Goal: Task Accomplishment & Management: Manage account settings

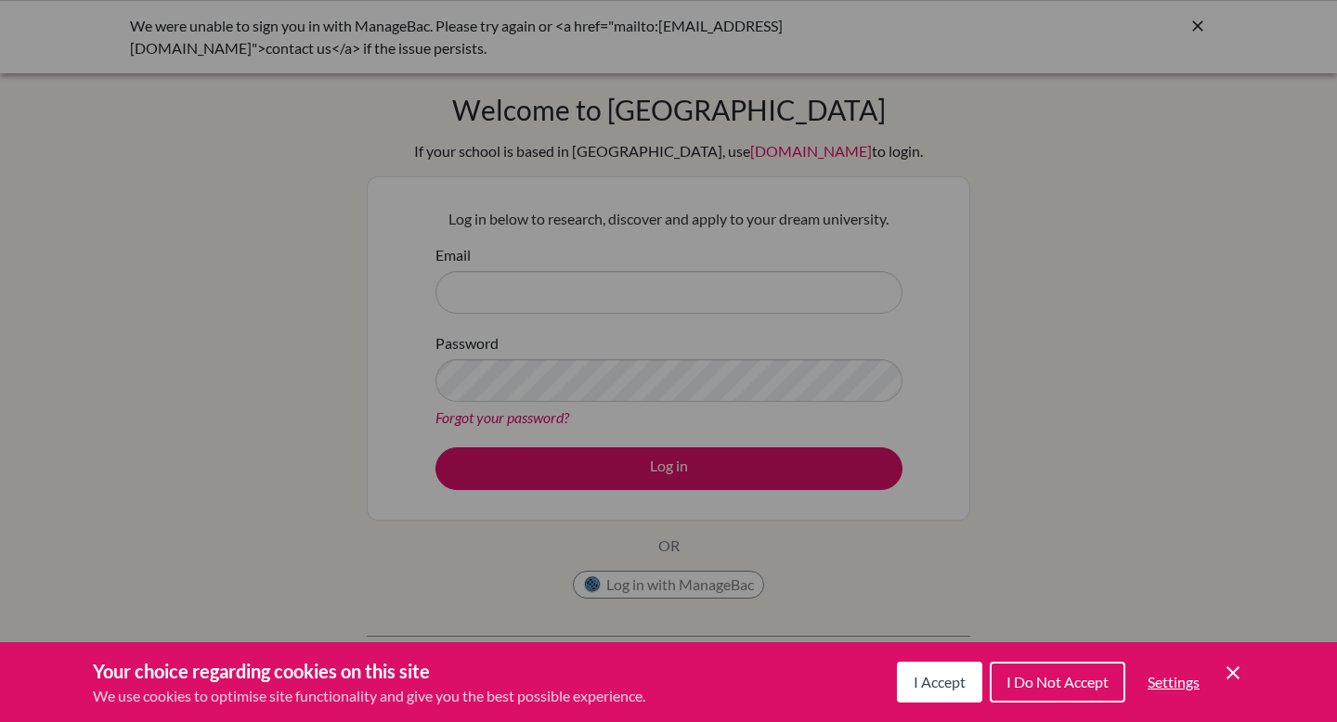
click at [931, 692] on button "I Accept" at bounding box center [939, 682] width 85 height 41
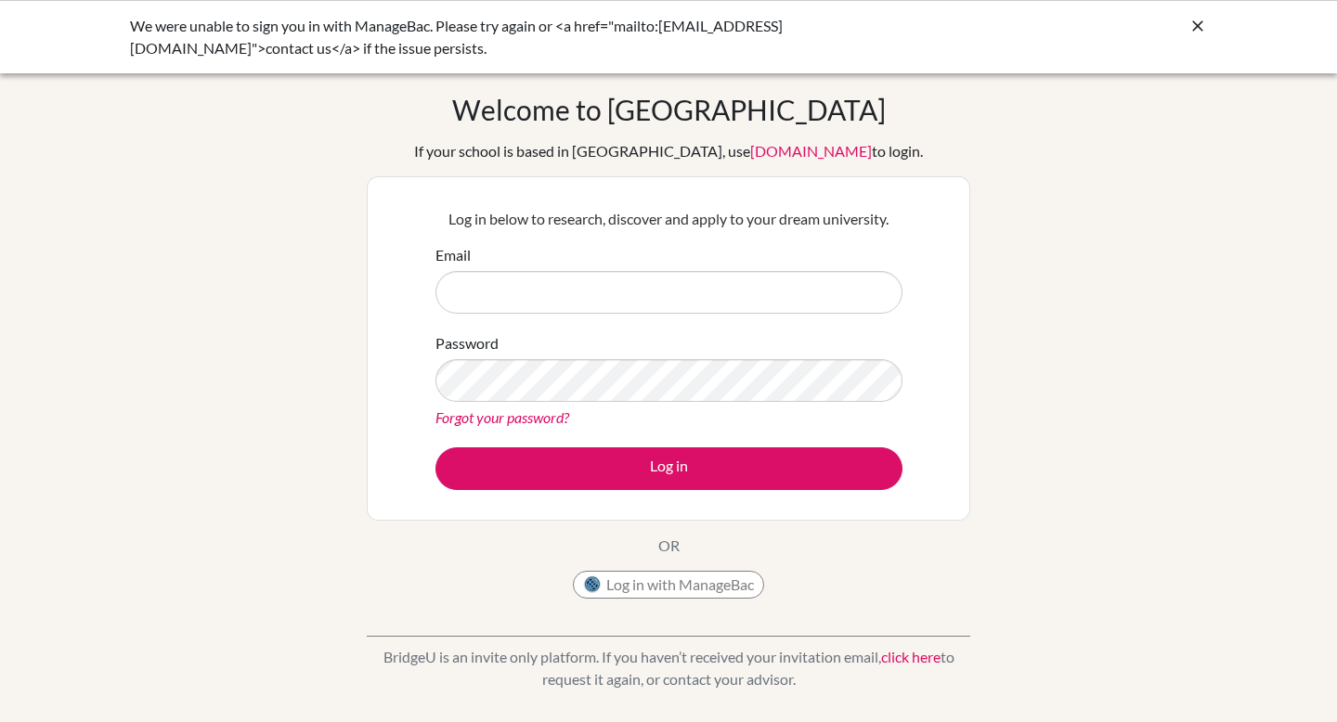
click at [678, 526] on div "Welcome to [GEOGRAPHIC_DATA] If your school is based in [GEOGRAPHIC_DATA], use …" at bounding box center [668, 350] width 603 height 515
click at [688, 600] on div "Log in with ManageBac" at bounding box center [668, 589] width 191 height 37
click at [688, 584] on button "Log in with ManageBac" at bounding box center [668, 585] width 191 height 28
click at [659, 575] on button "Log in with ManageBac" at bounding box center [668, 585] width 191 height 28
click at [694, 579] on button "Log in with ManageBac" at bounding box center [668, 585] width 191 height 28
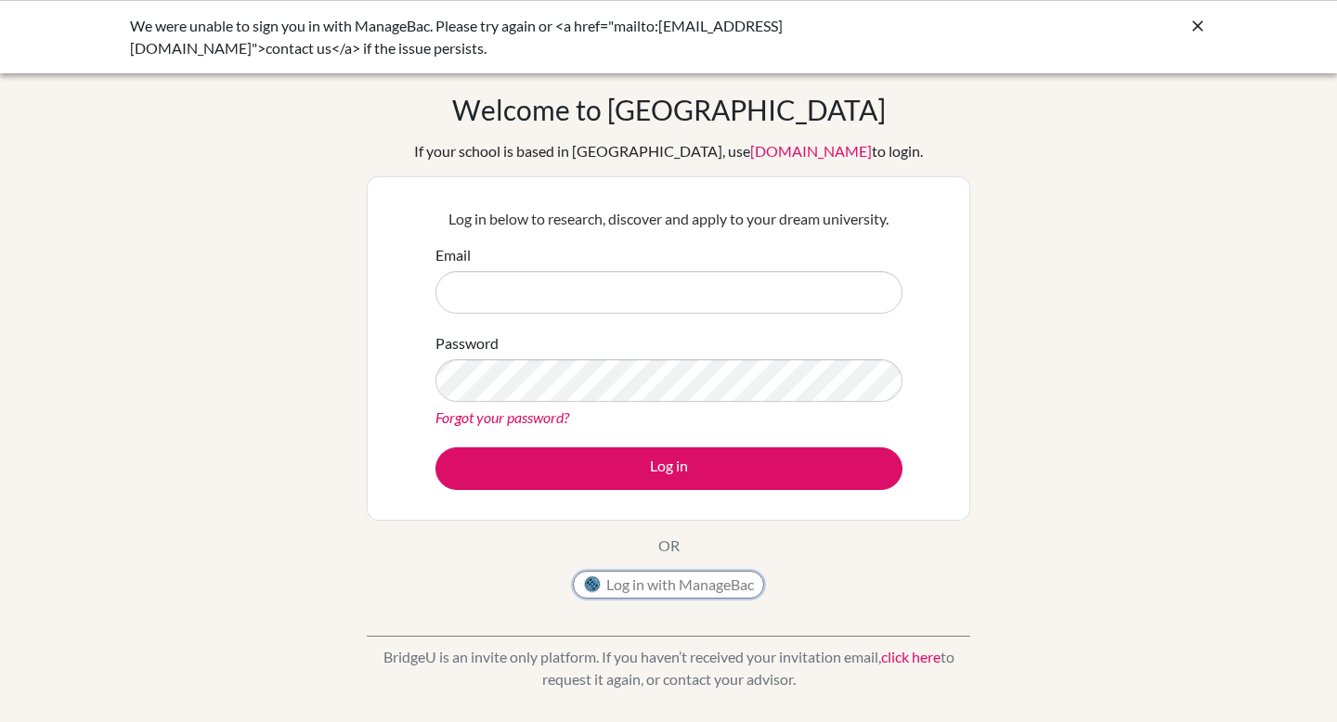
click at [658, 587] on button "Log in with ManageBac" at bounding box center [668, 585] width 191 height 28
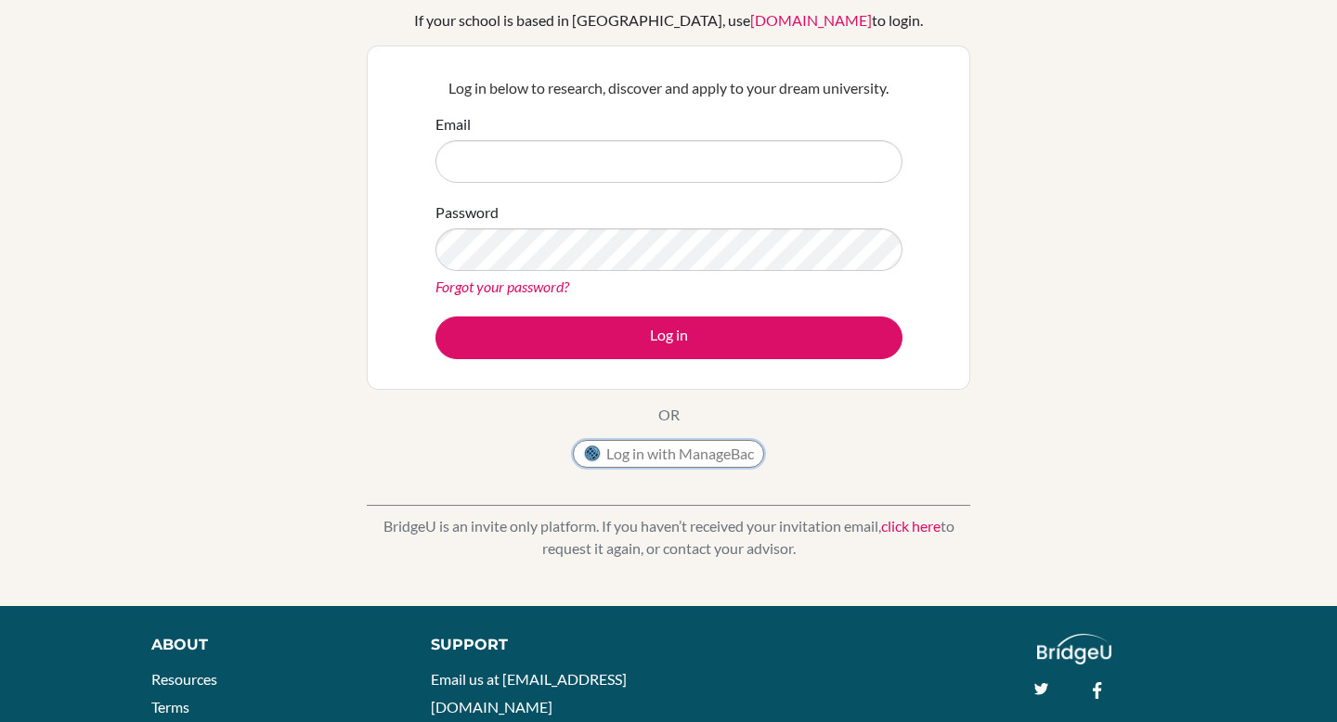
scroll to position [267, 0]
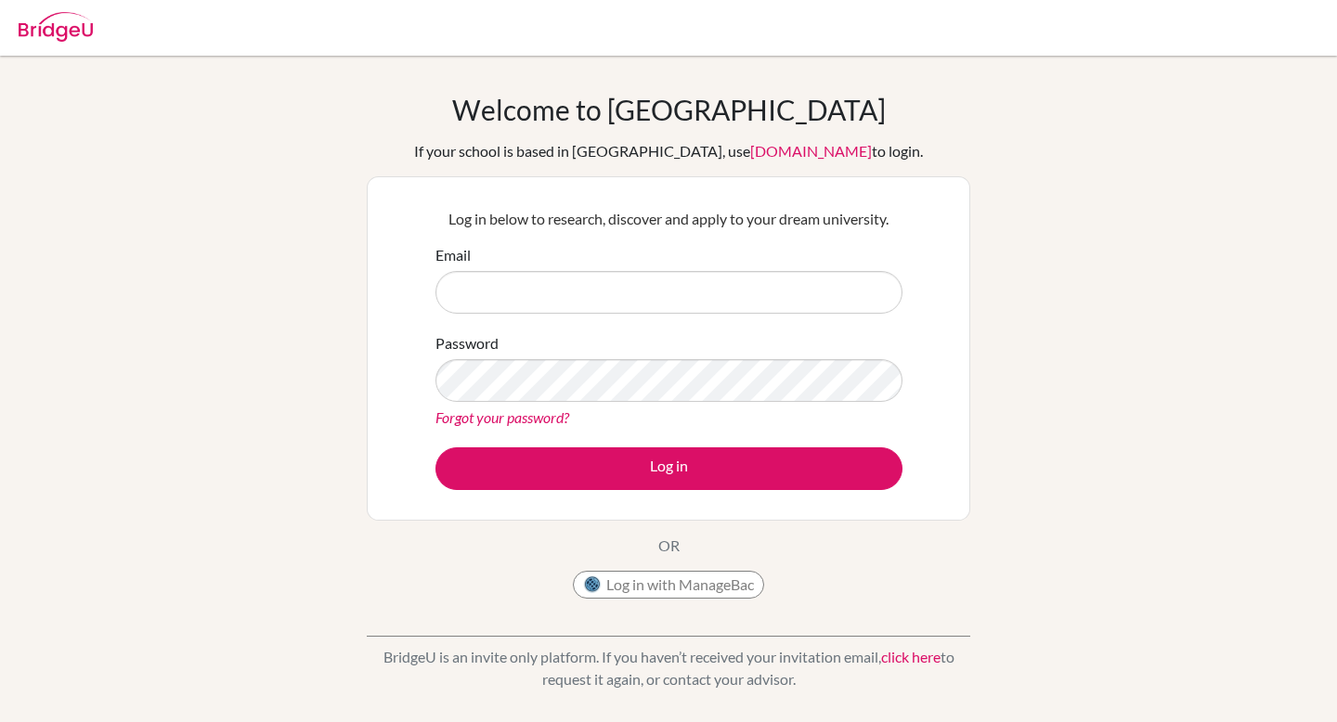
scroll to position [267, 0]
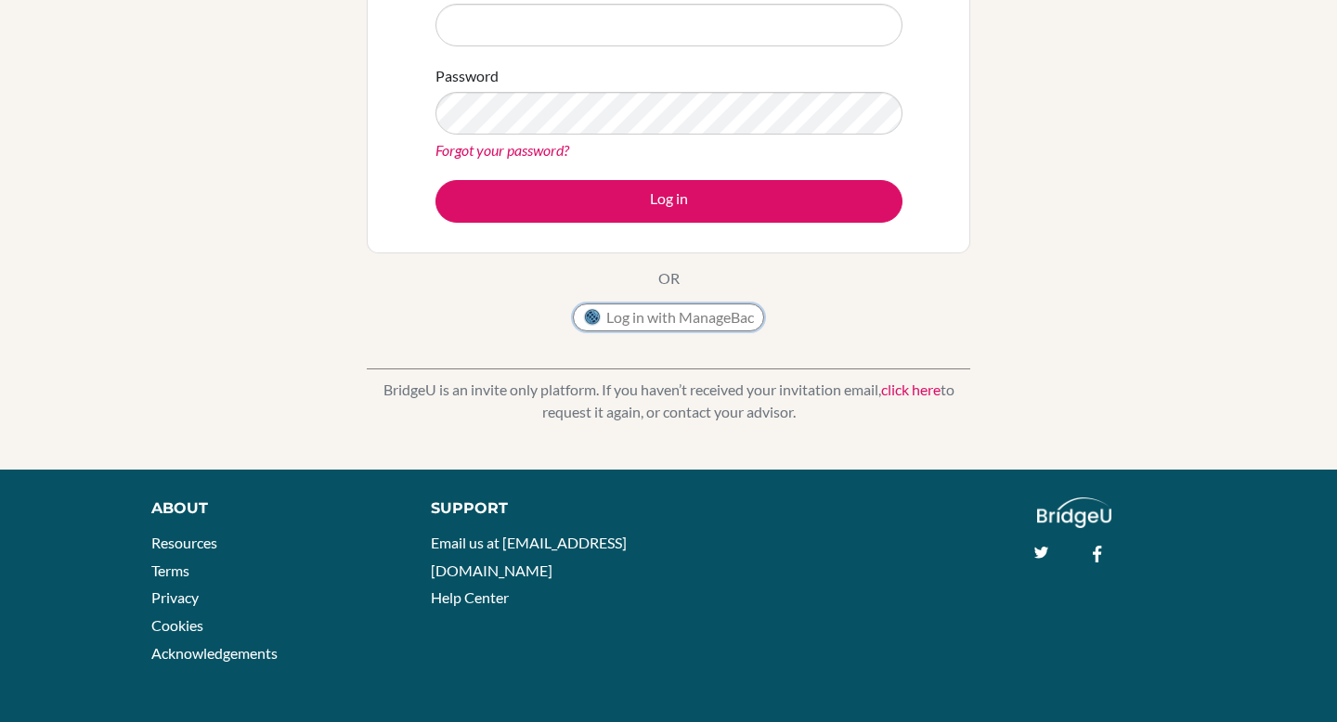
click at [686, 323] on button "Log in with ManageBac" at bounding box center [668, 318] width 191 height 28
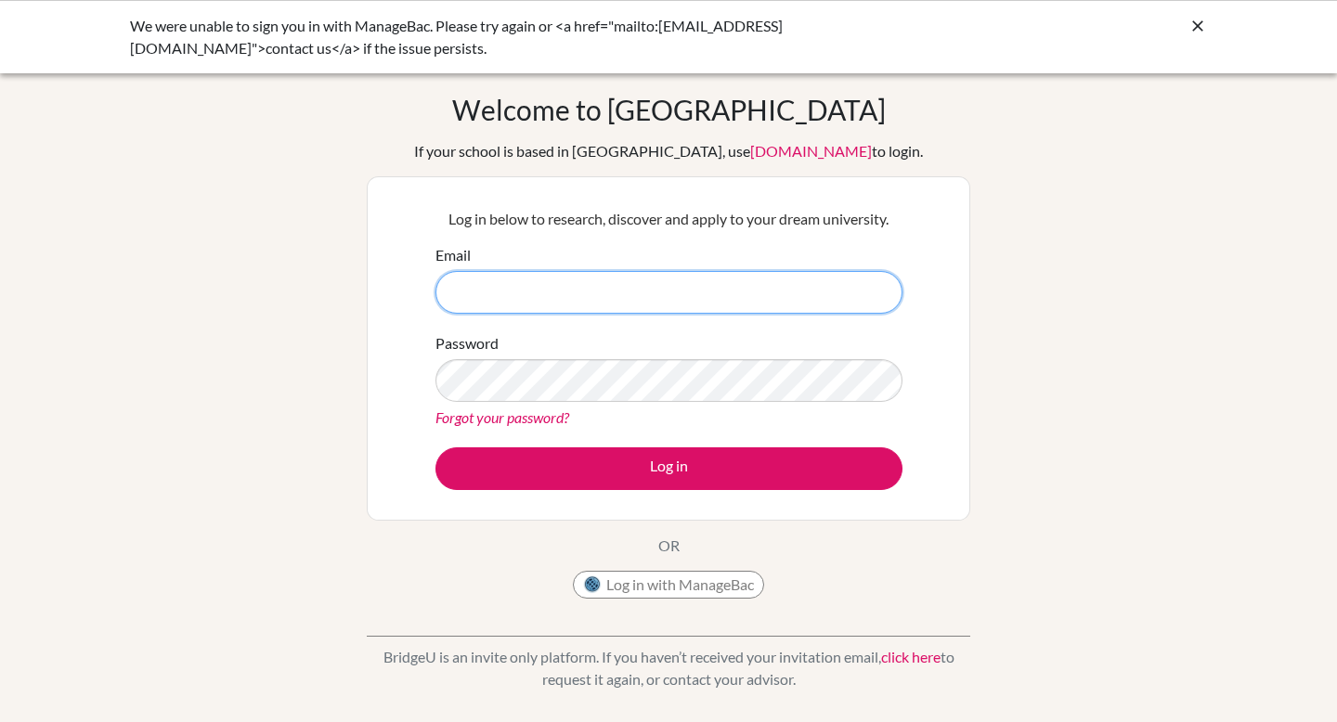
type input "hylinn26@yis-yangon.edu.mm"
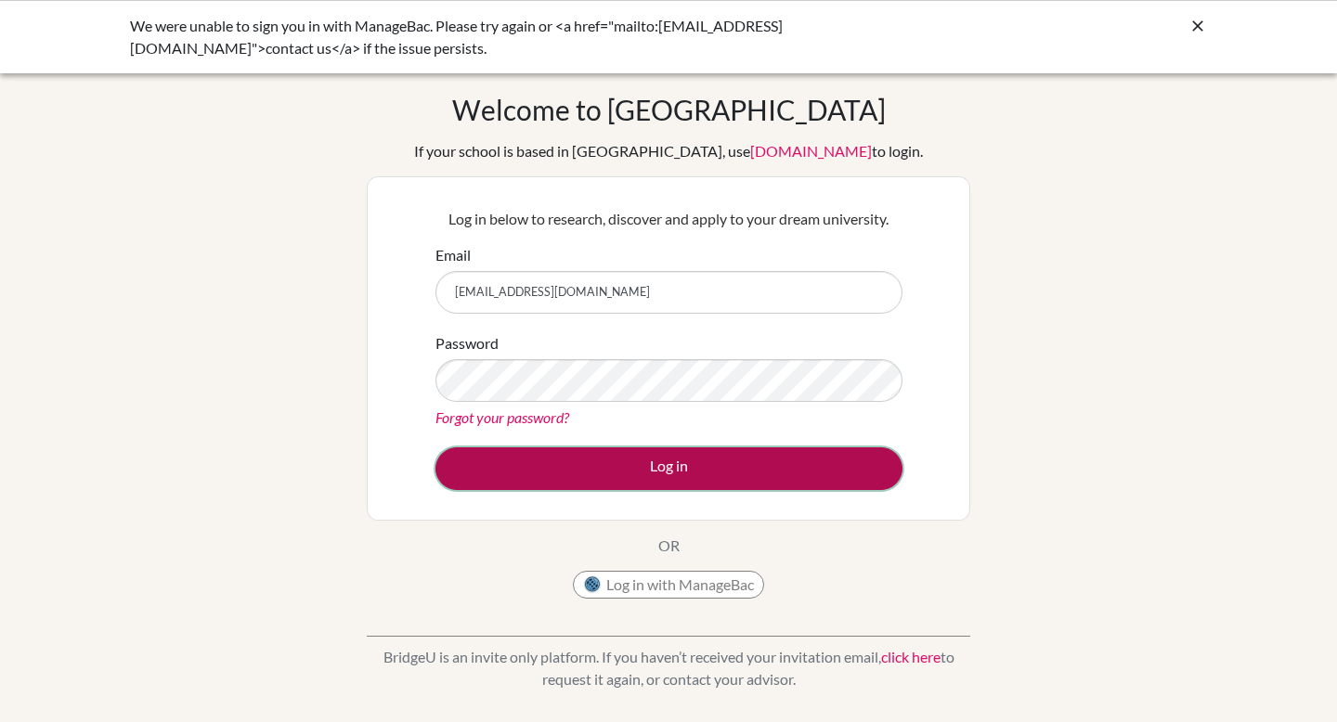
click at [675, 452] on button "Log in" at bounding box center [668, 469] width 467 height 43
click at [619, 465] on button "Log in" at bounding box center [668, 469] width 467 height 43
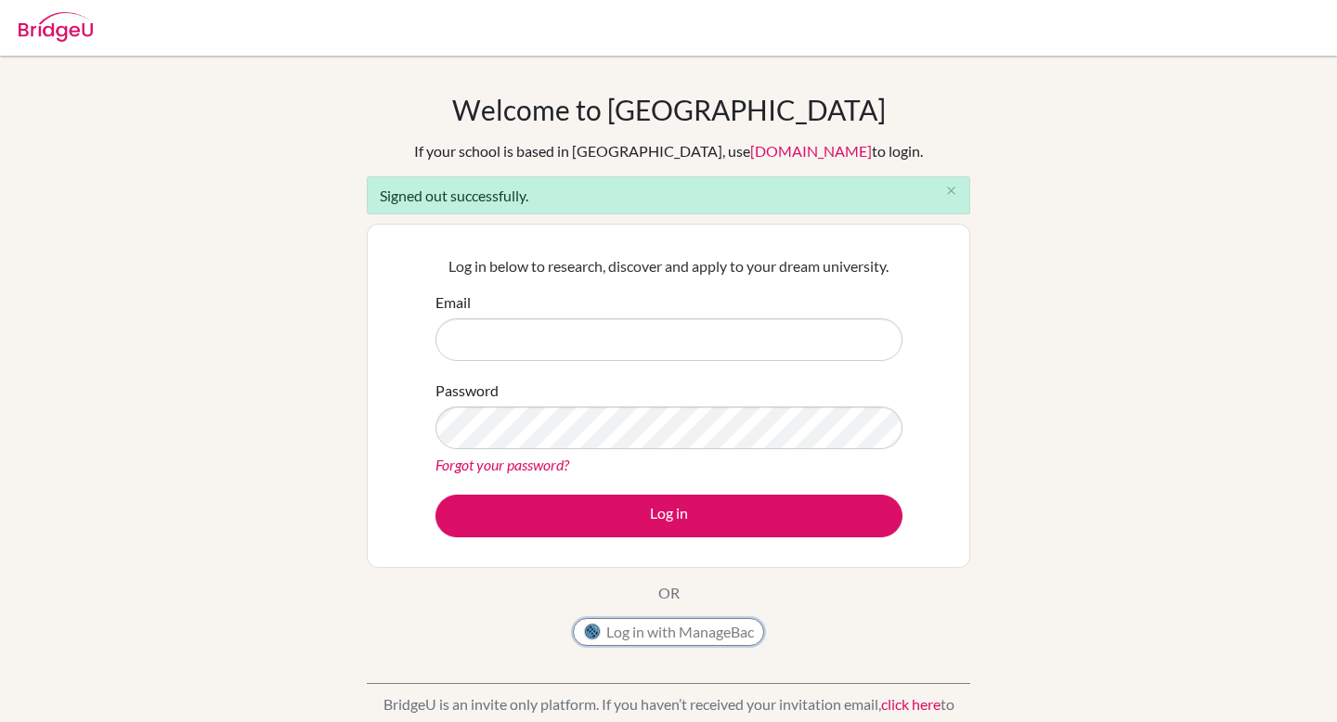
click at [690, 631] on button "Log in with ManageBac" at bounding box center [668, 632] width 191 height 28
click at [676, 625] on button "Log in with ManageBac" at bounding box center [668, 632] width 191 height 28
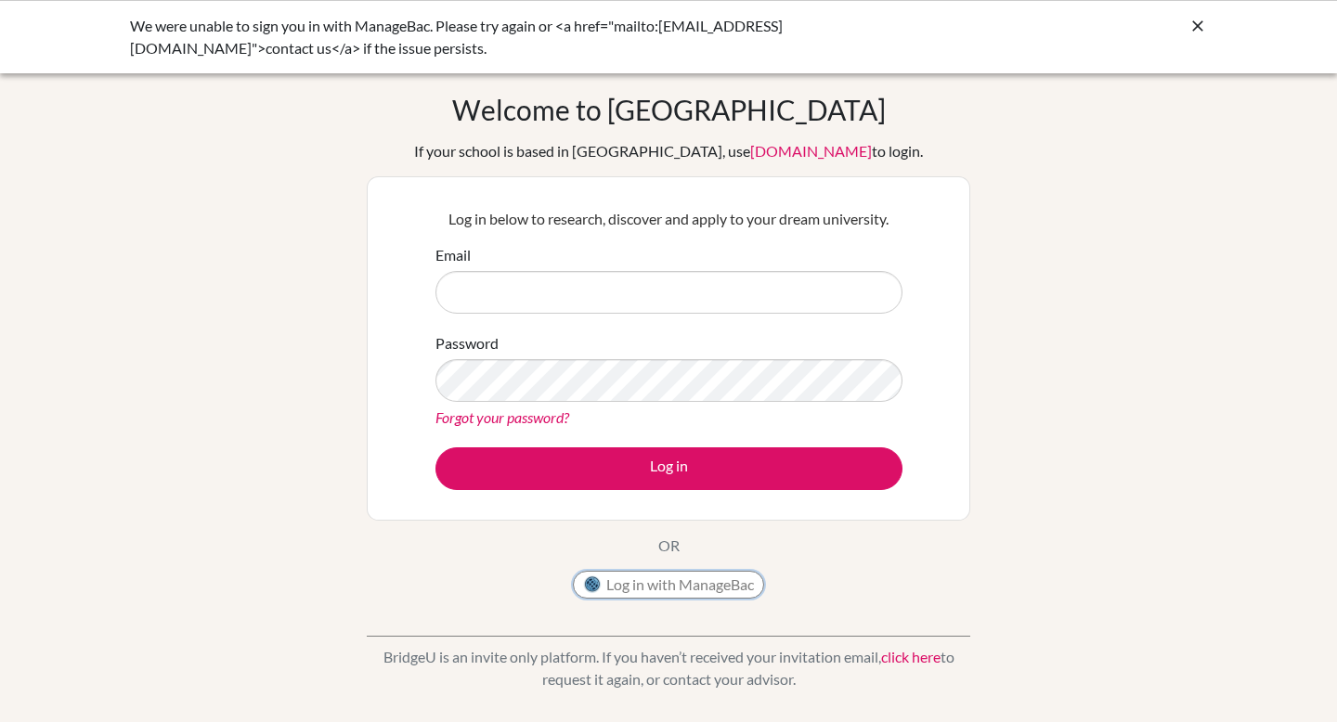
click at [668, 583] on button "Log in with ManageBac" at bounding box center [668, 585] width 191 height 28
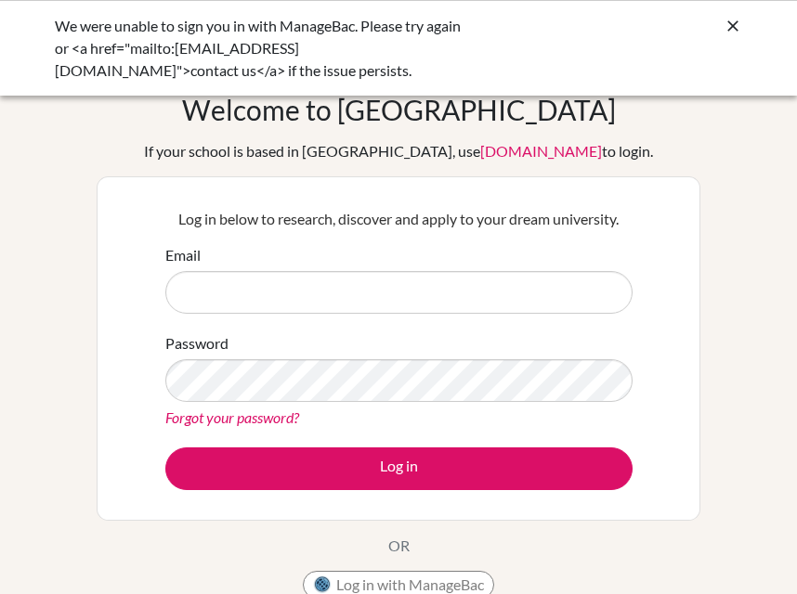
click at [403, 569] on div "Welcome to BridgeU If your school is based in China, use app.bridge-u.com.cn to…" at bounding box center [398, 350] width 603 height 515
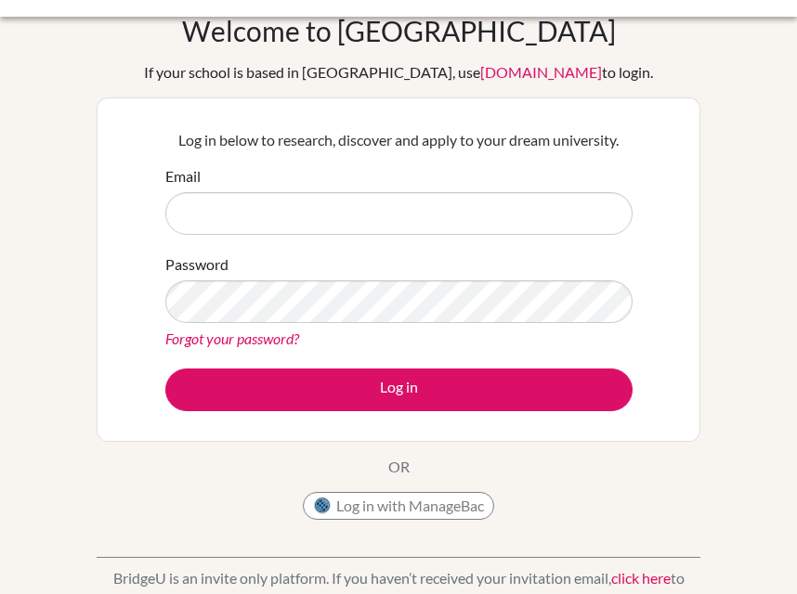
scroll to position [84, 0]
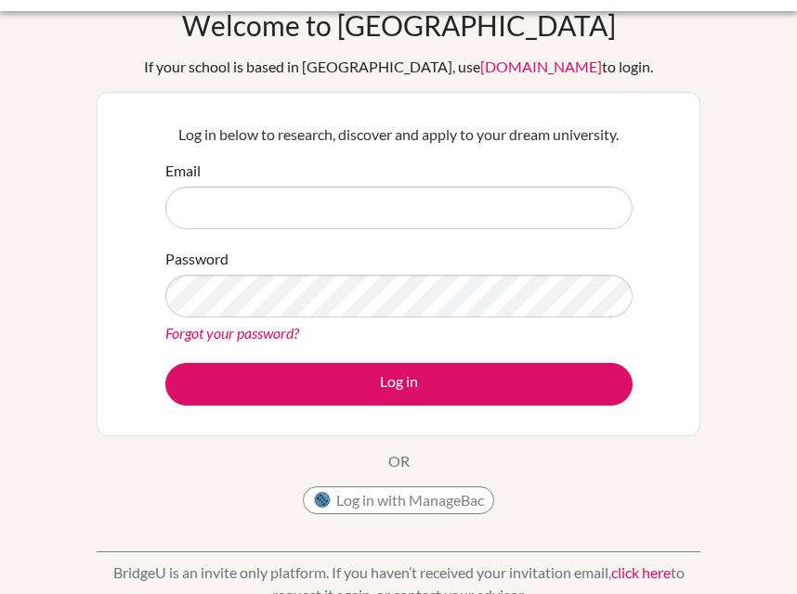
click at [435, 486] on div "Welcome to BridgeU If your school is based in China, use app.bridge-u.com.cn to…" at bounding box center [398, 265] width 603 height 515
click at [435, 493] on button "Log in with ManageBac" at bounding box center [398, 500] width 191 height 28
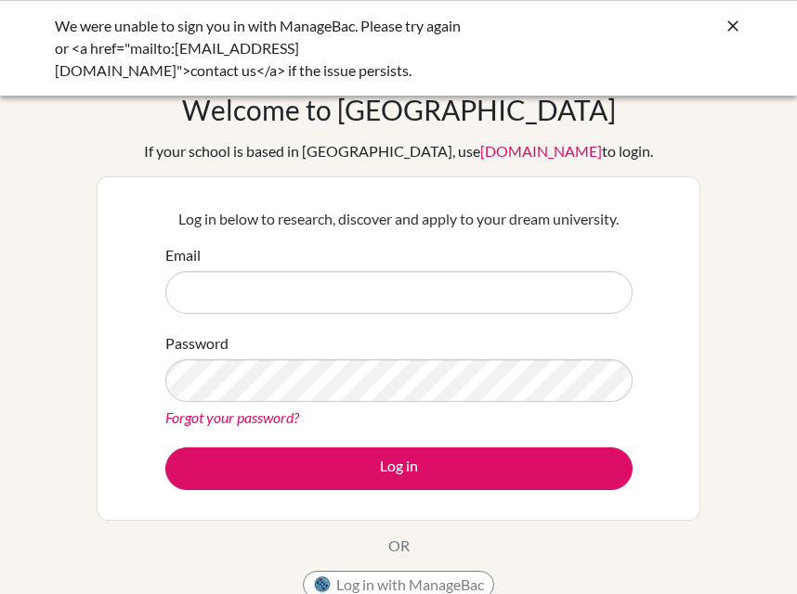
scroll to position [136, 0]
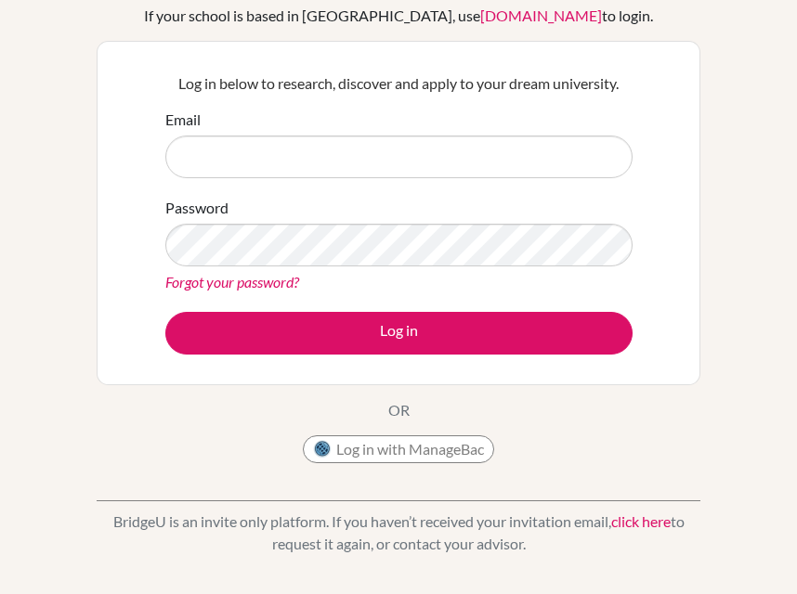
click at [375, 429] on div "Welcome to BridgeU If your school is based in China, use app.bridge-u.com.cn to…" at bounding box center [398, 214] width 603 height 515
click at [375, 435] on button "Log in with ManageBac" at bounding box center [398, 449] width 191 height 28
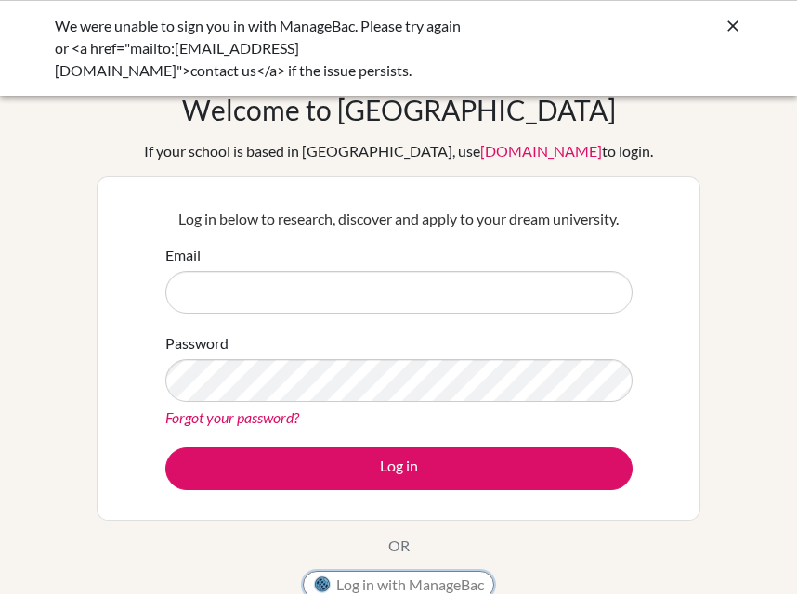
click at [421, 575] on button "Log in with ManageBac" at bounding box center [398, 585] width 191 height 28
click at [331, 500] on div "Log in below to research, discover and apply to your dream university. Email Pa…" at bounding box center [398, 348] width 490 height 305
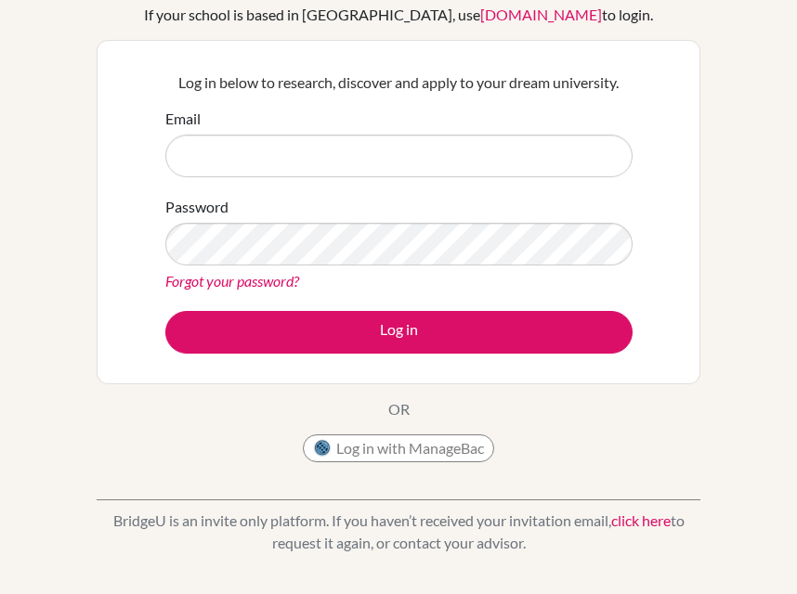
scroll to position [151, 0]
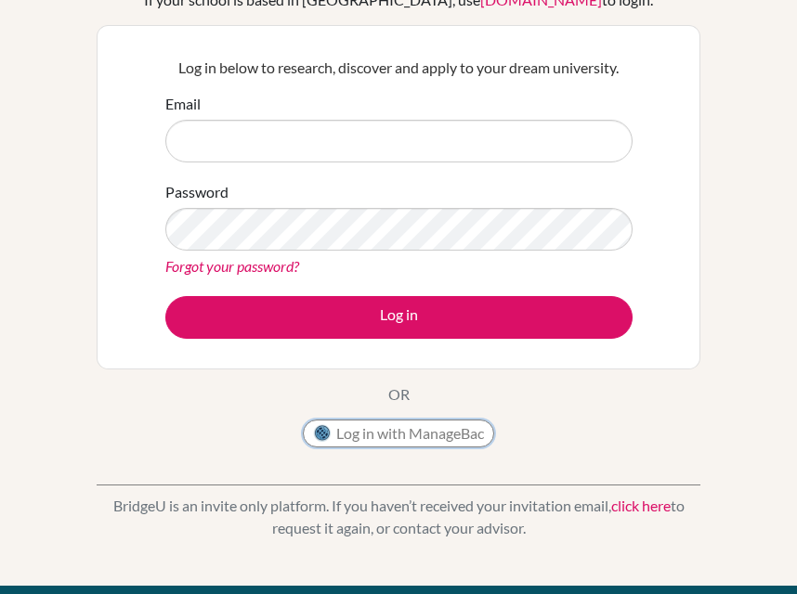
click at [340, 436] on button "Log in with ManageBac" at bounding box center [398, 434] width 191 height 28
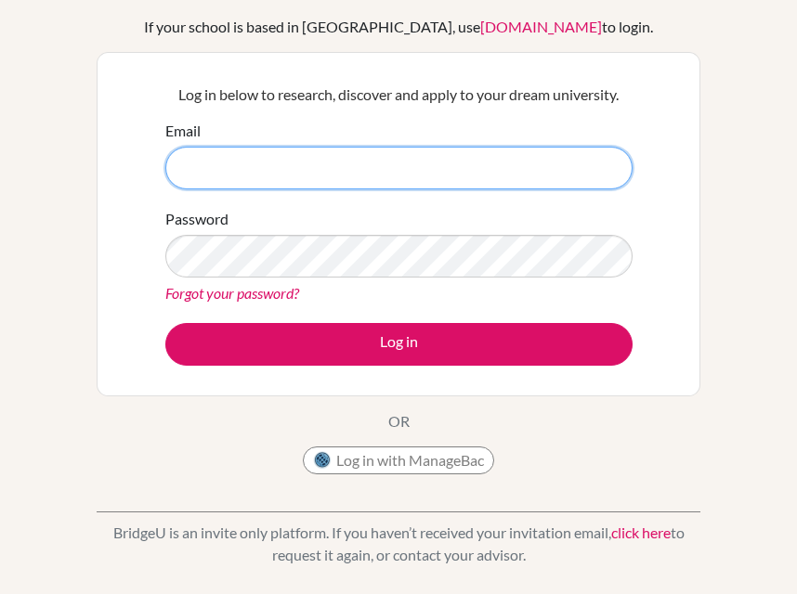
scroll to position [187, 0]
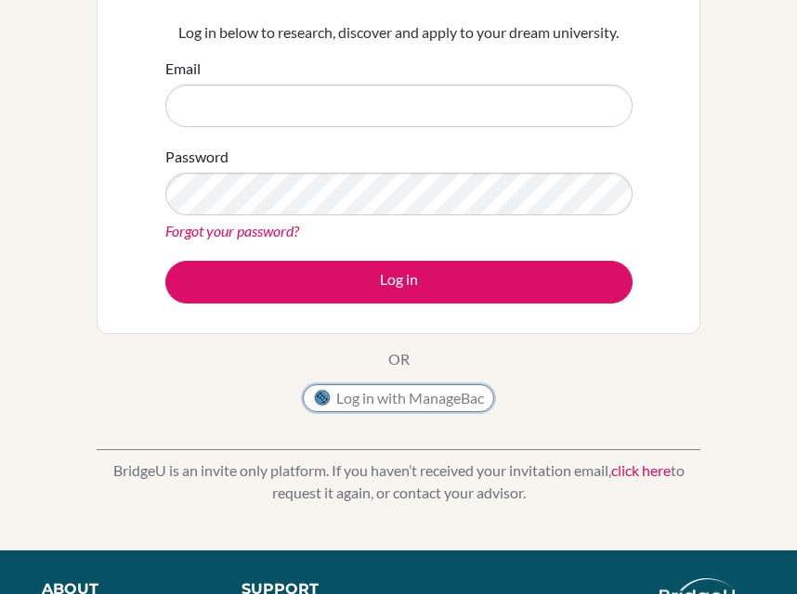
click at [453, 395] on button "Log in with ManageBac" at bounding box center [398, 398] width 191 height 28
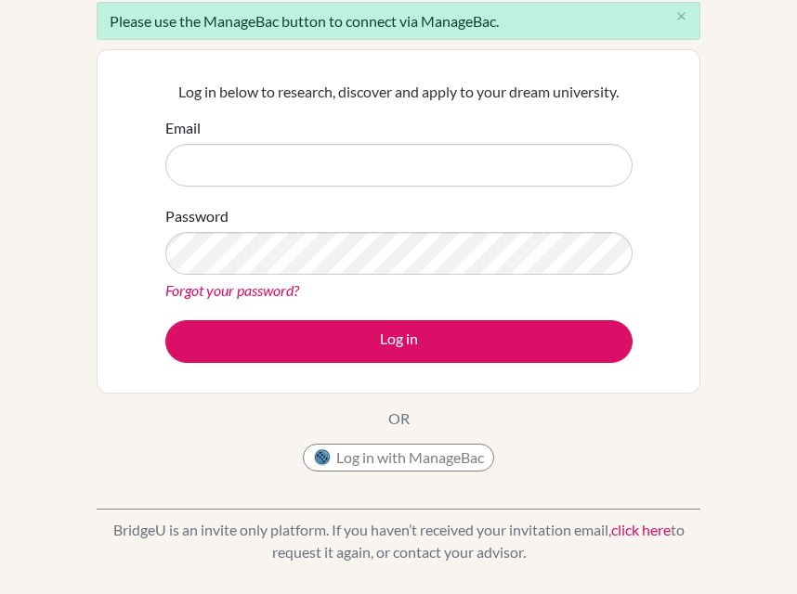
scroll to position [200, 0]
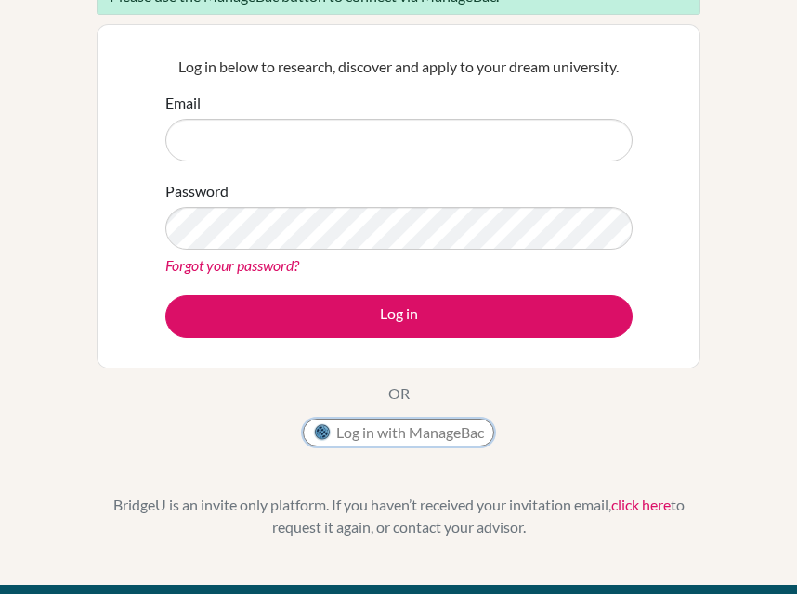
click at [331, 436] on button "Log in with ManageBac" at bounding box center [398, 433] width 191 height 28
click at [324, 425] on img at bounding box center [322, 432] width 19 height 19
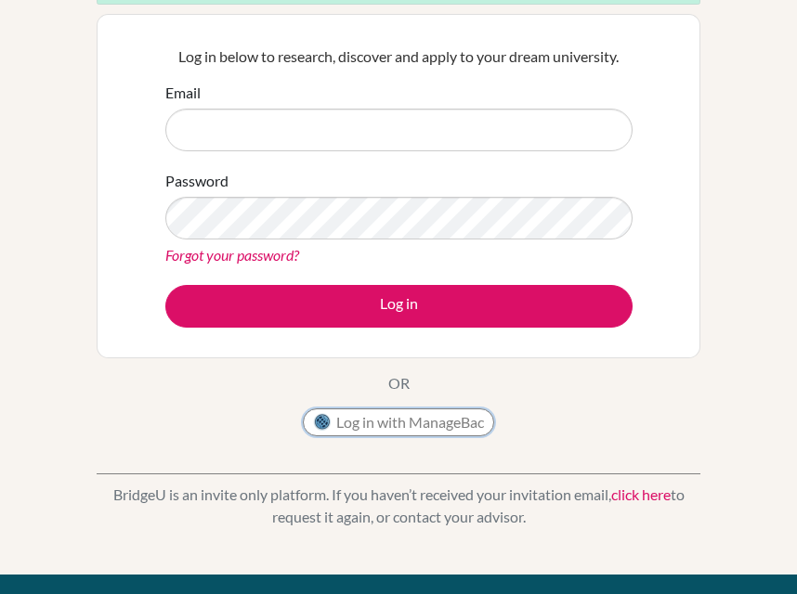
scroll to position [276, 0]
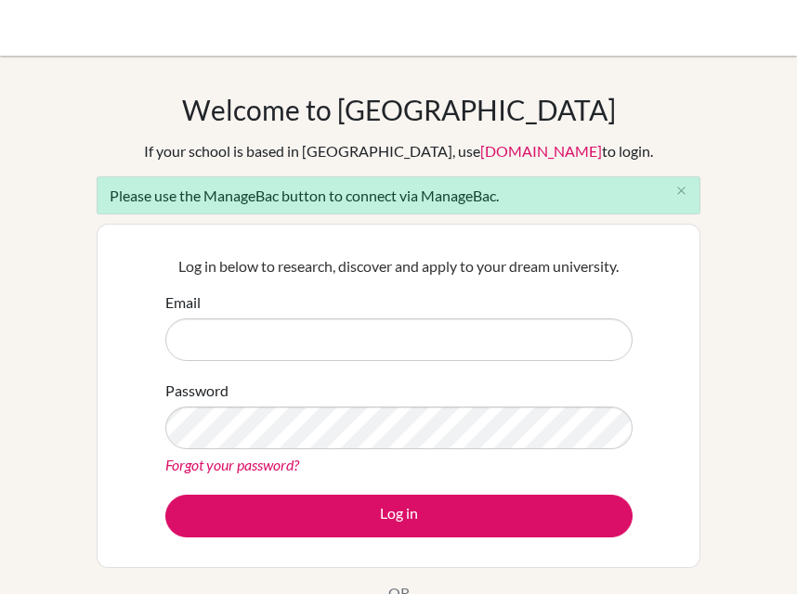
scroll to position [276, 0]
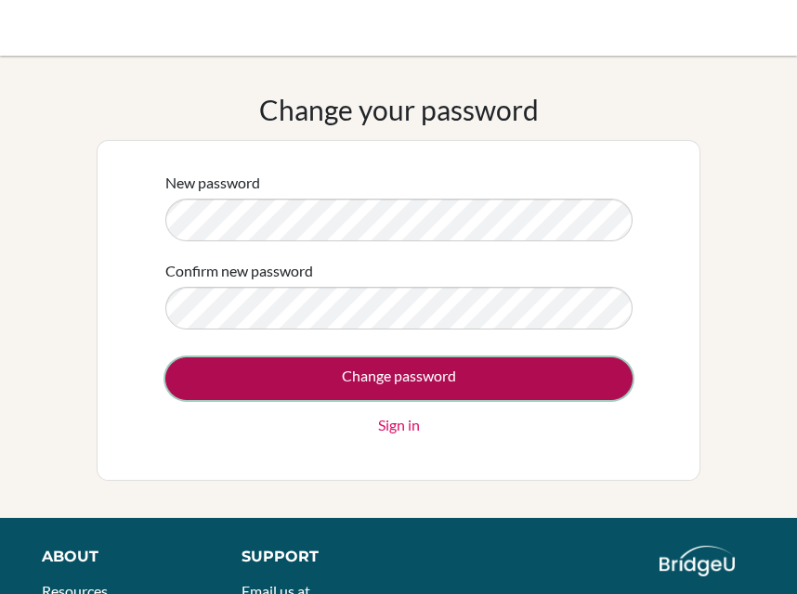
click at [240, 389] on input "Change password" at bounding box center [398, 378] width 467 height 43
